Goal: Find specific page/section: Find specific page/section

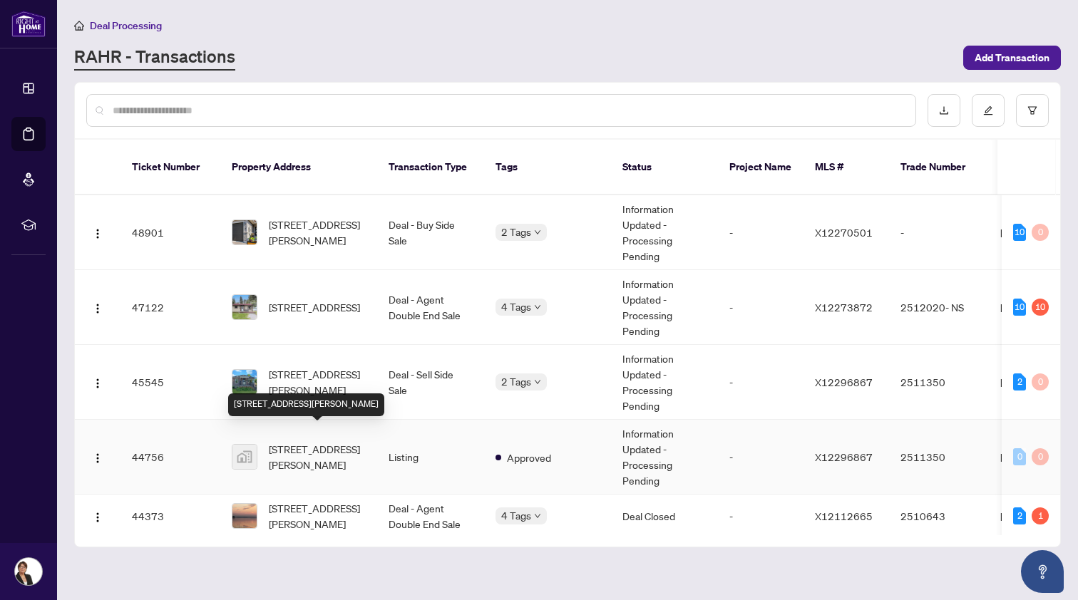
click at [305, 441] on span "[STREET_ADDRESS][PERSON_NAME]" at bounding box center [317, 456] width 97 height 31
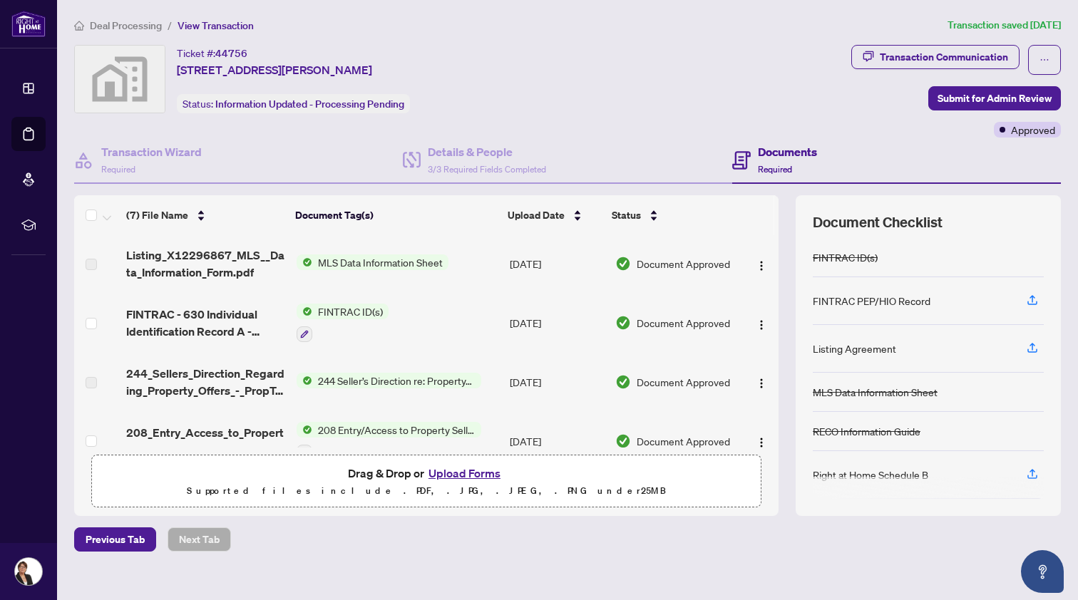
click at [130, 25] on span "Deal Processing" at bounding box center [126, 25] width 72 height 13
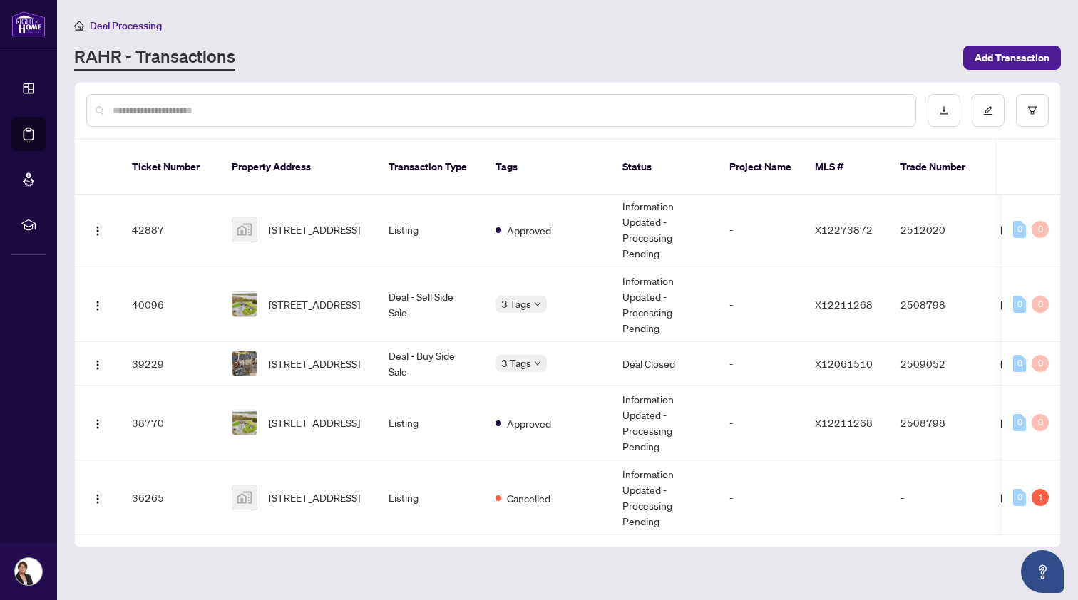
scroll to position [334, 0]
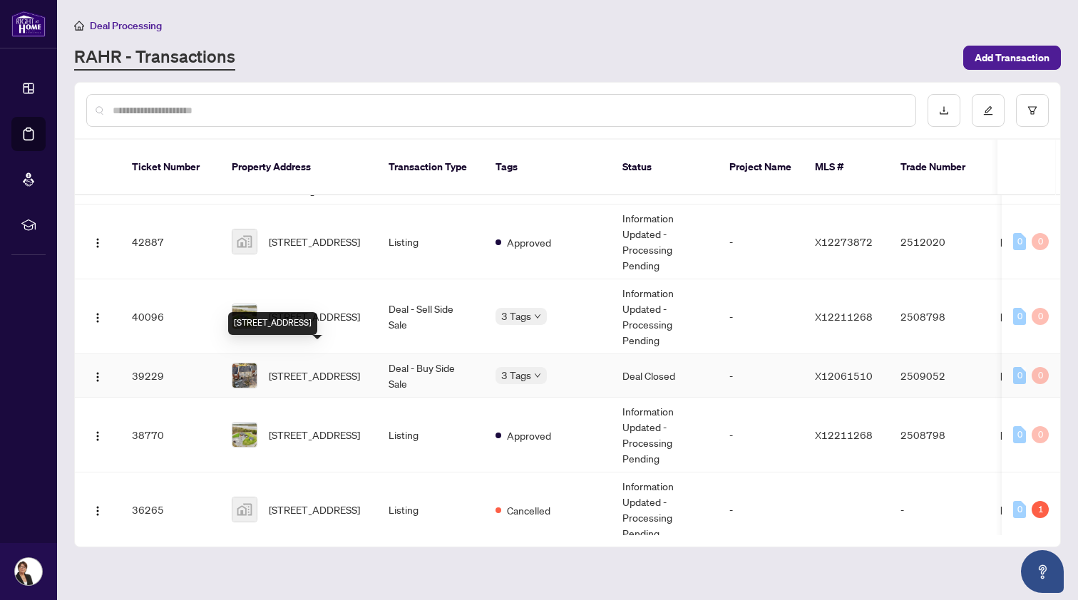
click at [301, 368] on span "[STREET_ADDRESS]" at bounding box center [314, 376] width 91 height 16
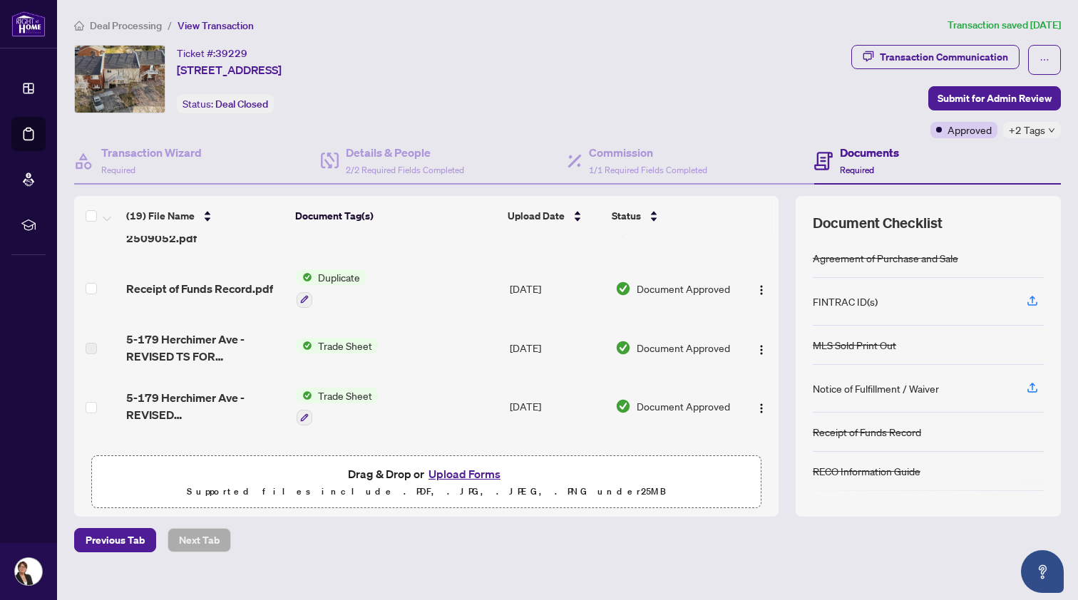
scroll to position [101, 0]
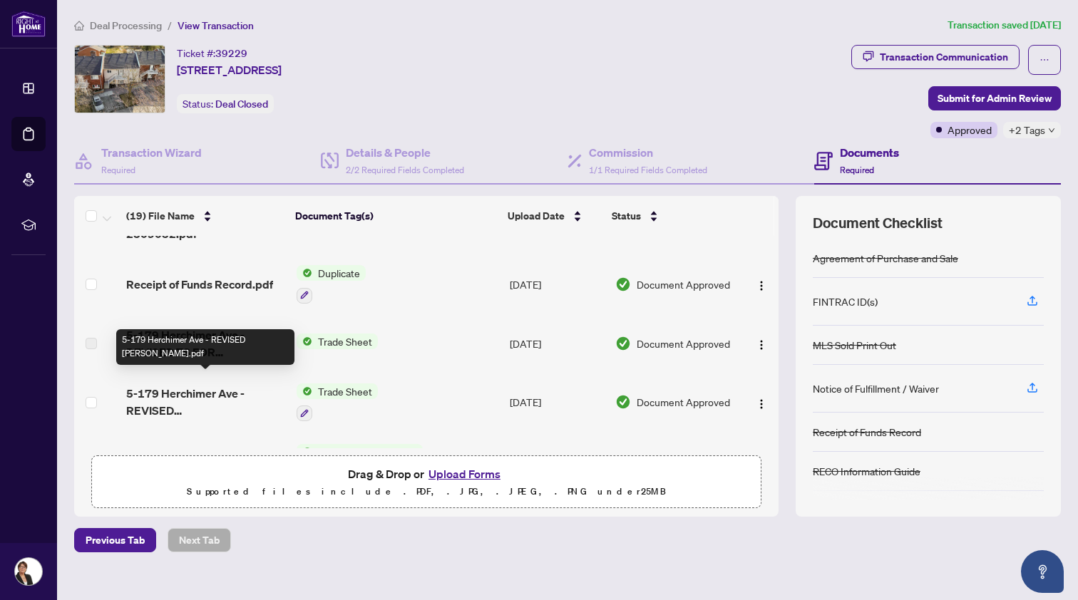
click at [199, 392] on span "5-179 Herchimer Ave - REVISED [PERSON_NAME].pdf" at bounding box center [205, 402] width 159 height 34
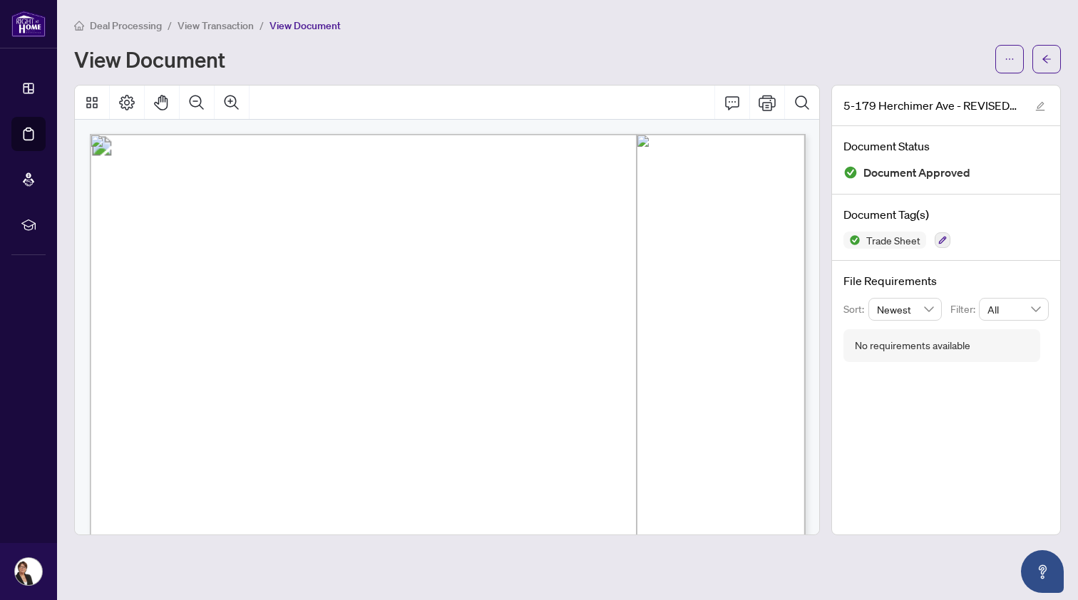
click at [134, 25] on span "Deal Processing" at bounding box center [126, 25] width 72 height 13
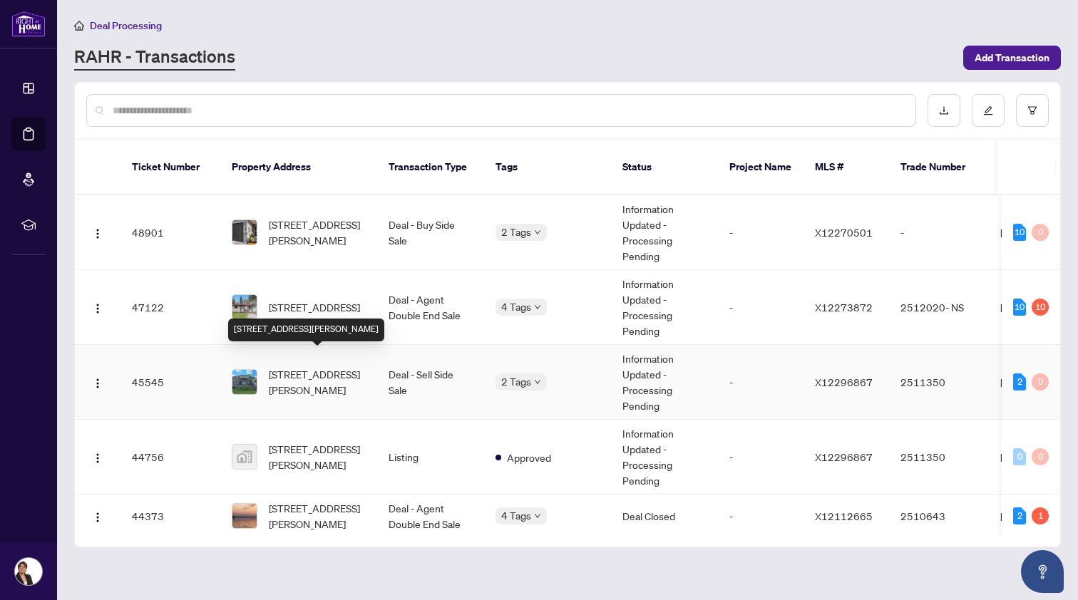
click at [309, 366] on span "[STREET_ADDRESS][PERSON_NAME]" at bounding box center [317, 381] width 97 height 31
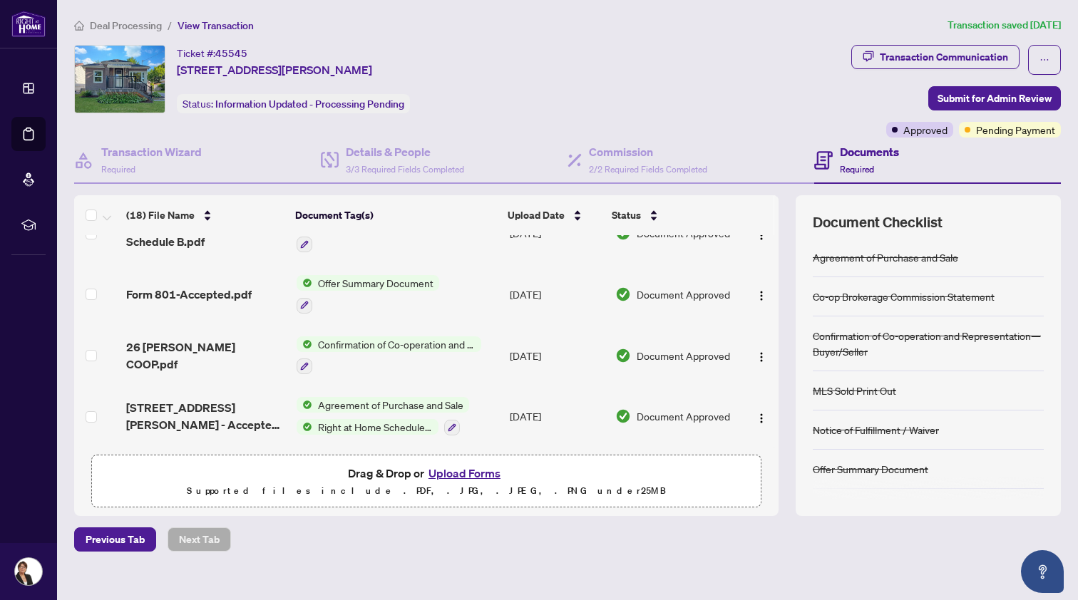
scroll to position [835, 0]
click at [393, 168] on span "3/3 Required Fields Completed" at bounding box center [405, 169] width 118 height 11
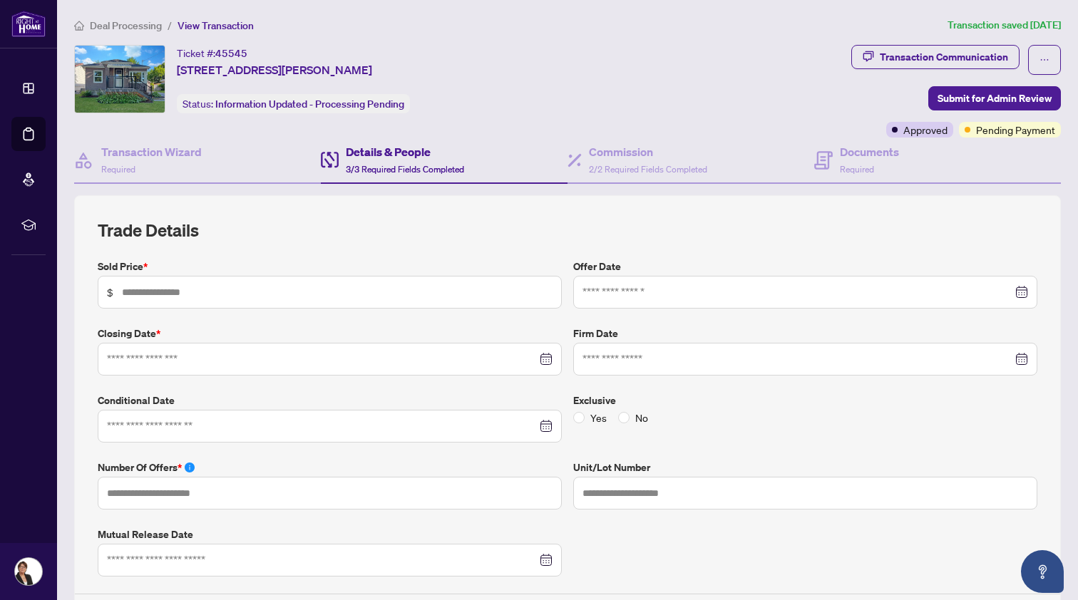
type input "*******"
type input "*"
type input "**********"
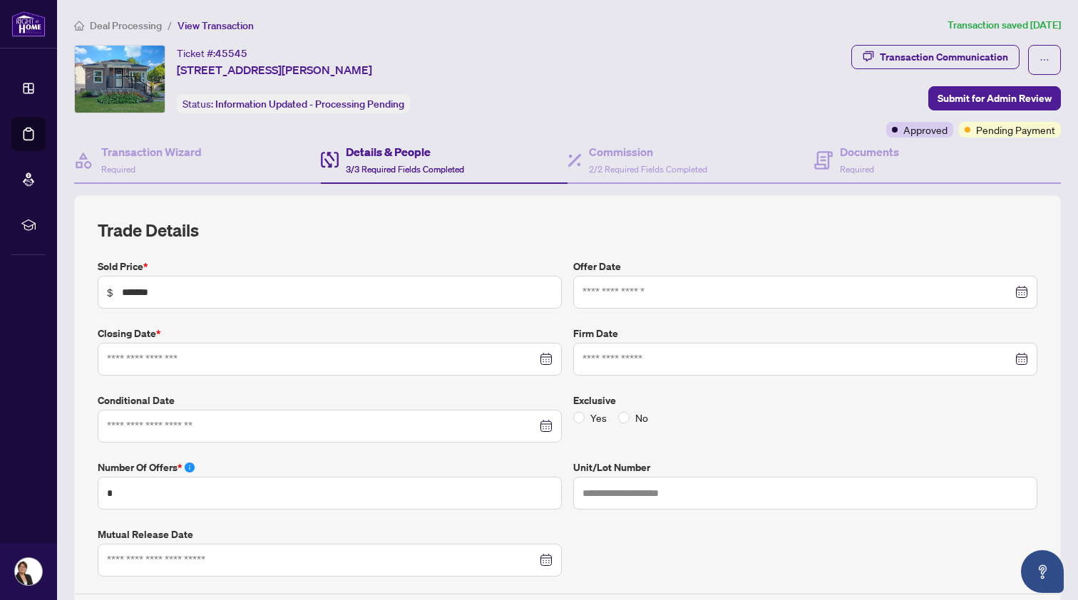
type input "**********"
click at [102, 23] on span "Deal Processing" at bounding box center [126, 25] width 72 height 13
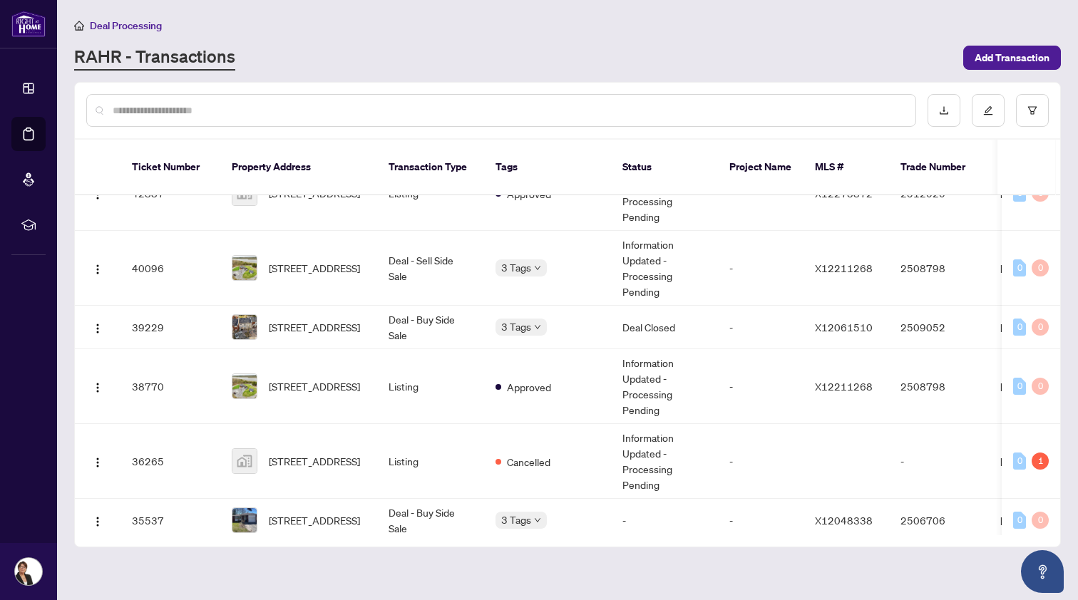
scroll to position [382, 0]
click at [307, 319] on span "[STREET_ADDRESS]" at bounding box center [314, 327] width 91 height 16
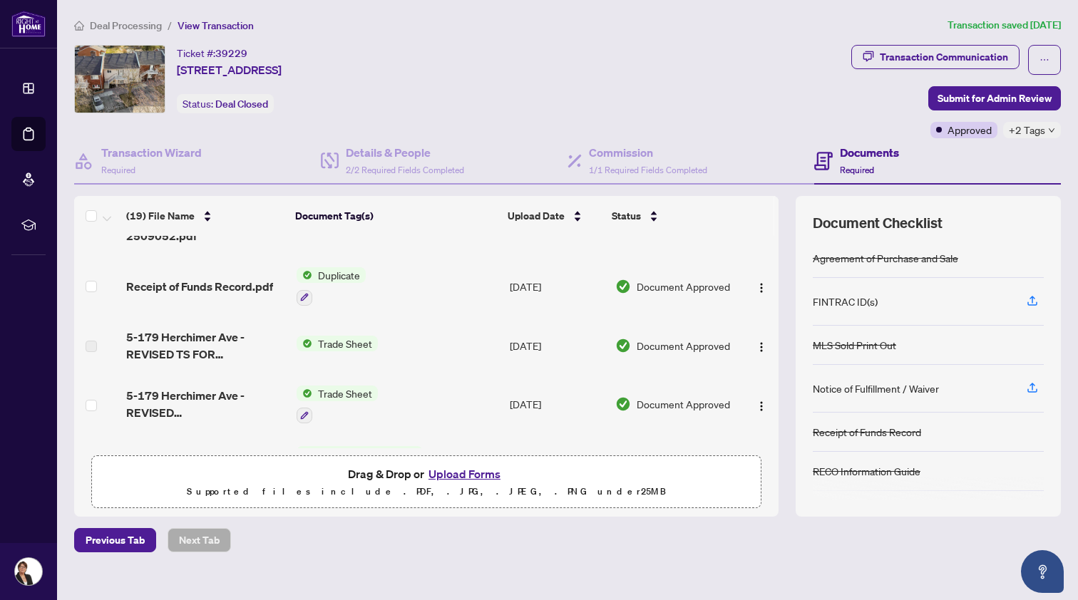
scroll to position [98, 0]
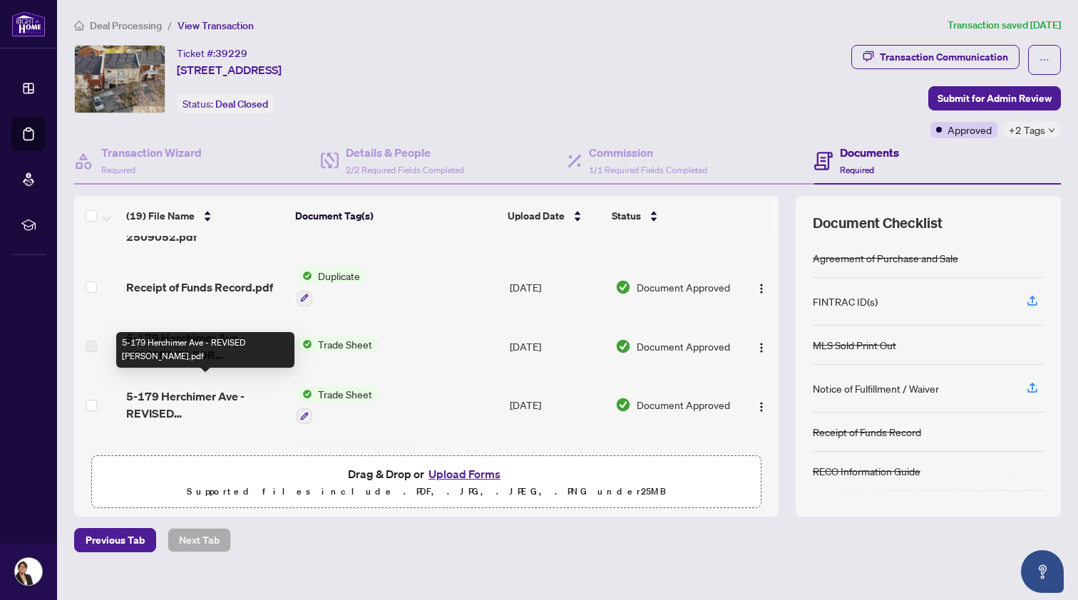
click at [202, 388] on span "5-179 Herchimer Ave - REVISED [PERSON_NAME].pdf" at bounding box center [205, 405] width 159 height 34
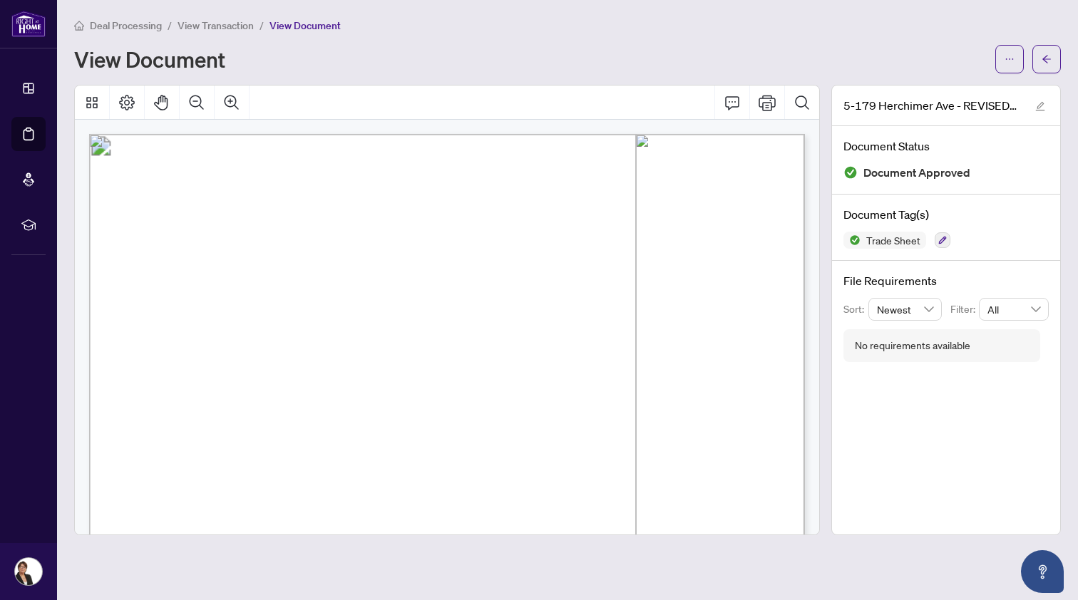
scroll to position [0, 1]
click at [112, 23] on span "Deal Processing" at bounding box center [126, 25] width 72 height 13
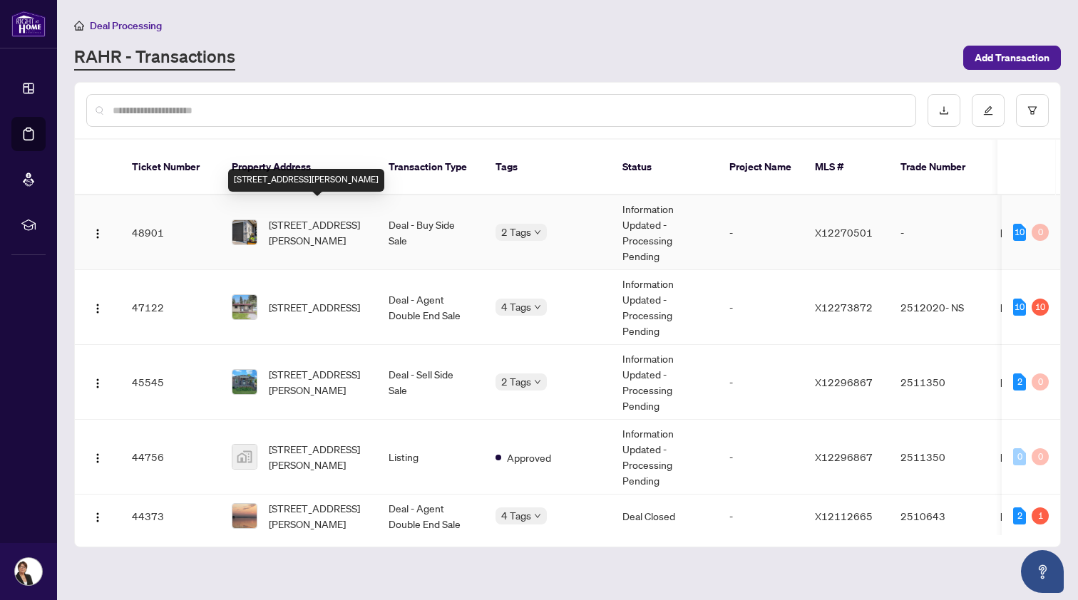
click at [305, 217] on span "[STREET_ADDRESS][PERSON_NAME]" at bounding box center [317, 232] width 97 height 31
